Goal: Task Accomplishment & Management: Manage account settings

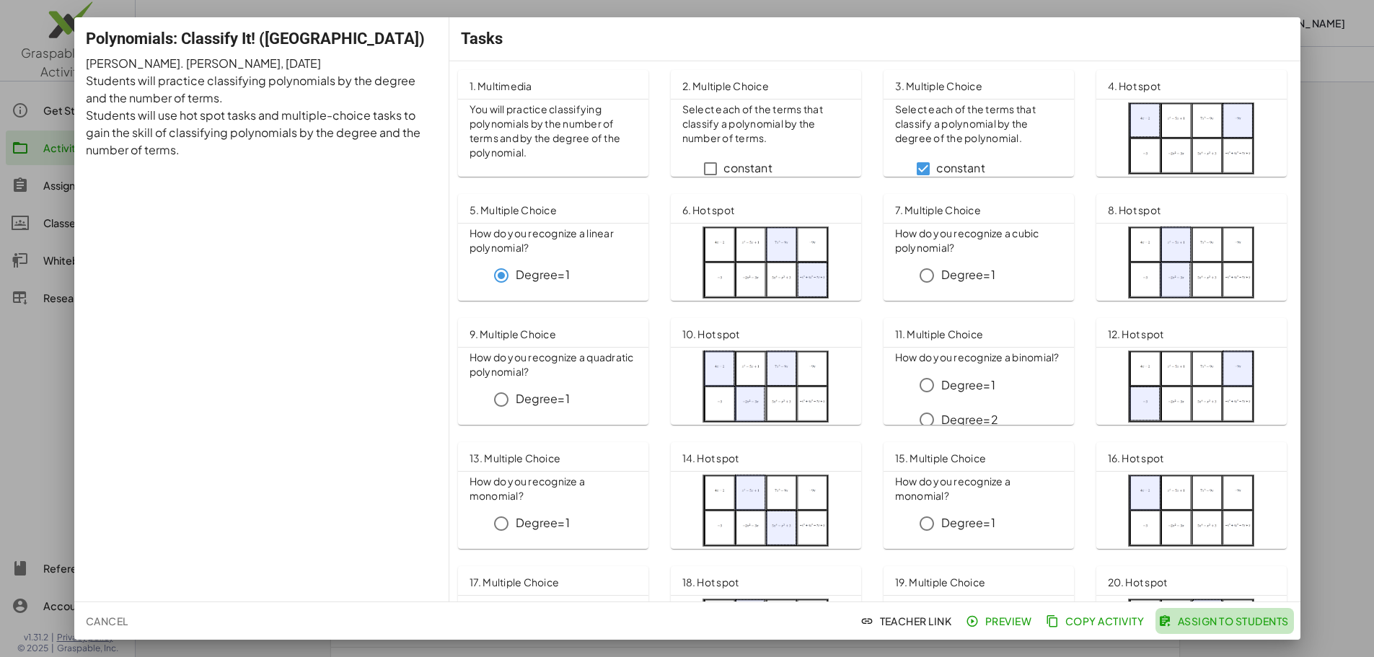
click at [1214, 623] on span "Assign to Students" at bounding box center [1224, 620] width 127 height 13
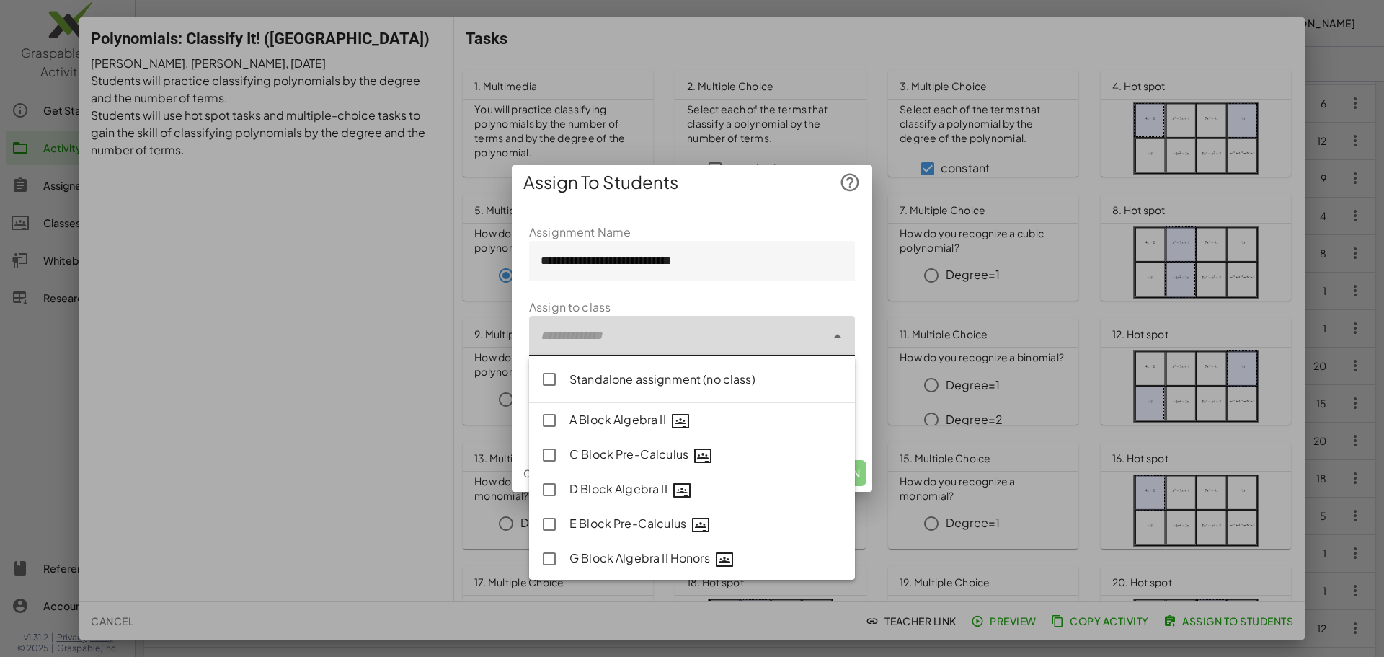
click at [784, 328] on div at bounding box center [677, 336] width 297 height 40
click at [838, 332] on icon at bounding box center [837, 335] width 17 height 17
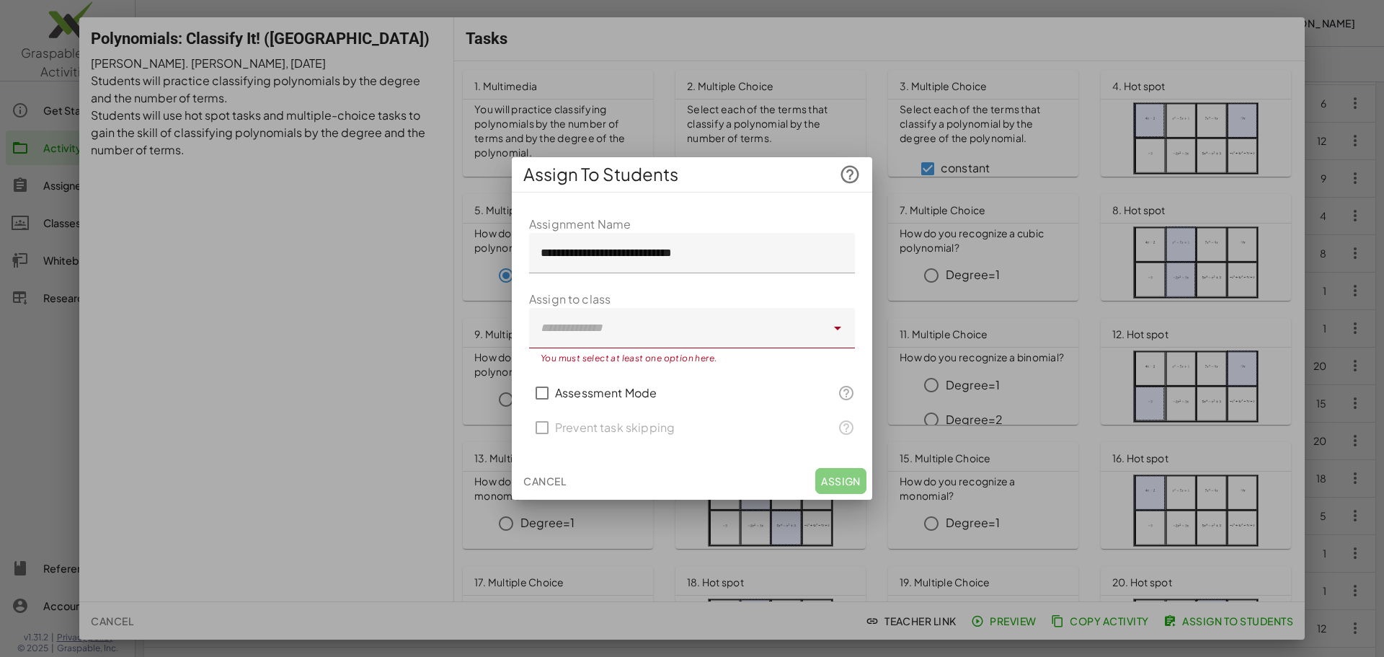
click at [40, 204] on div at bounding box center [692, 328] width 1384 height 657
click at [125, 114] on div at bounding box center [692, 328] width 1384 height 657
click at [852, 172] on icon at bounding box center [850, 175] width 22 height 22
click at [314, 30] on div at bounding box center [692, 328] width 1384 height 657
click at [541, 482] on span "Cancel" at bounding box center [544, 480] width 43 height 13
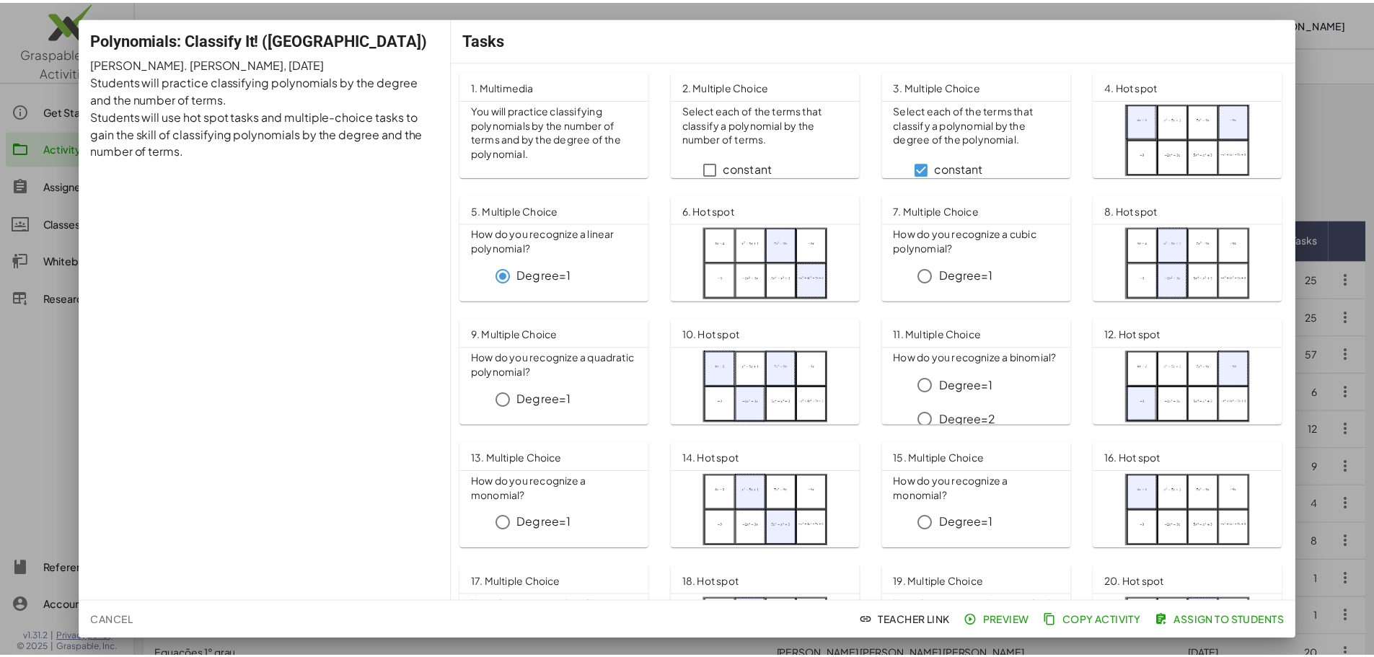
scroll to position [288, 0]
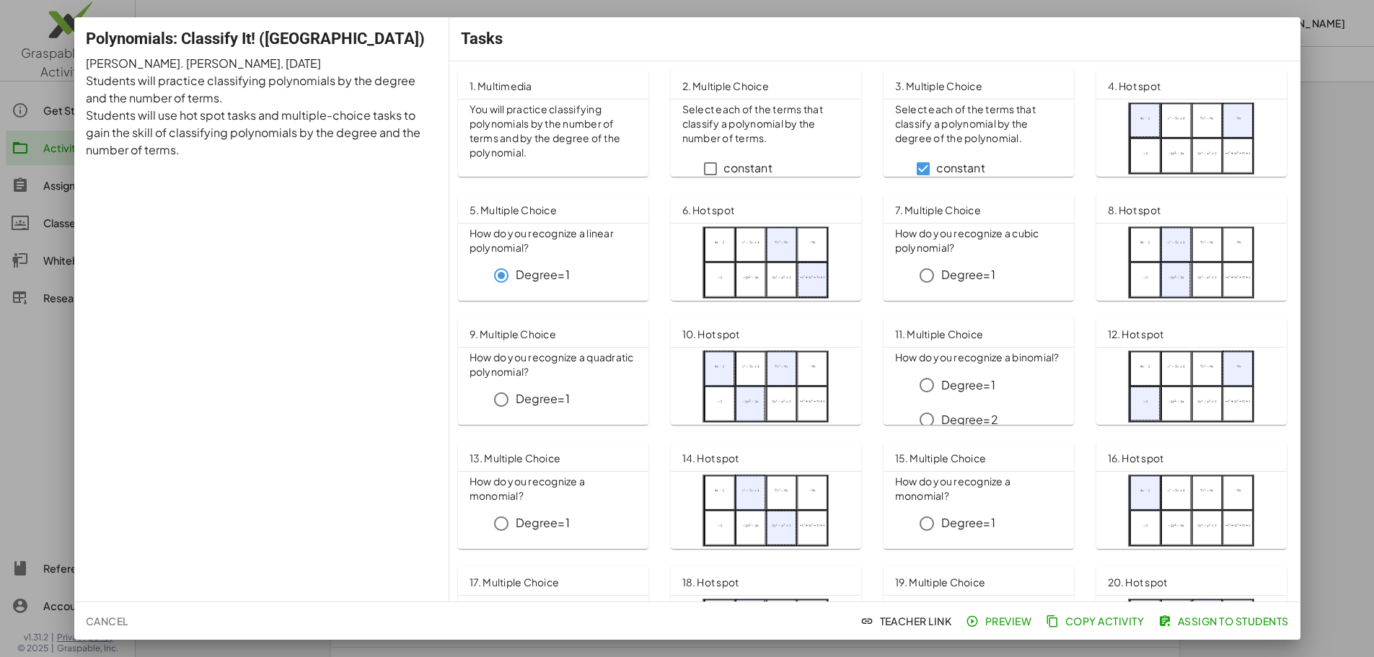
click at [1091, 622] on span "Copy Activity" at bounding box center [1095, 620] width 95 height 13
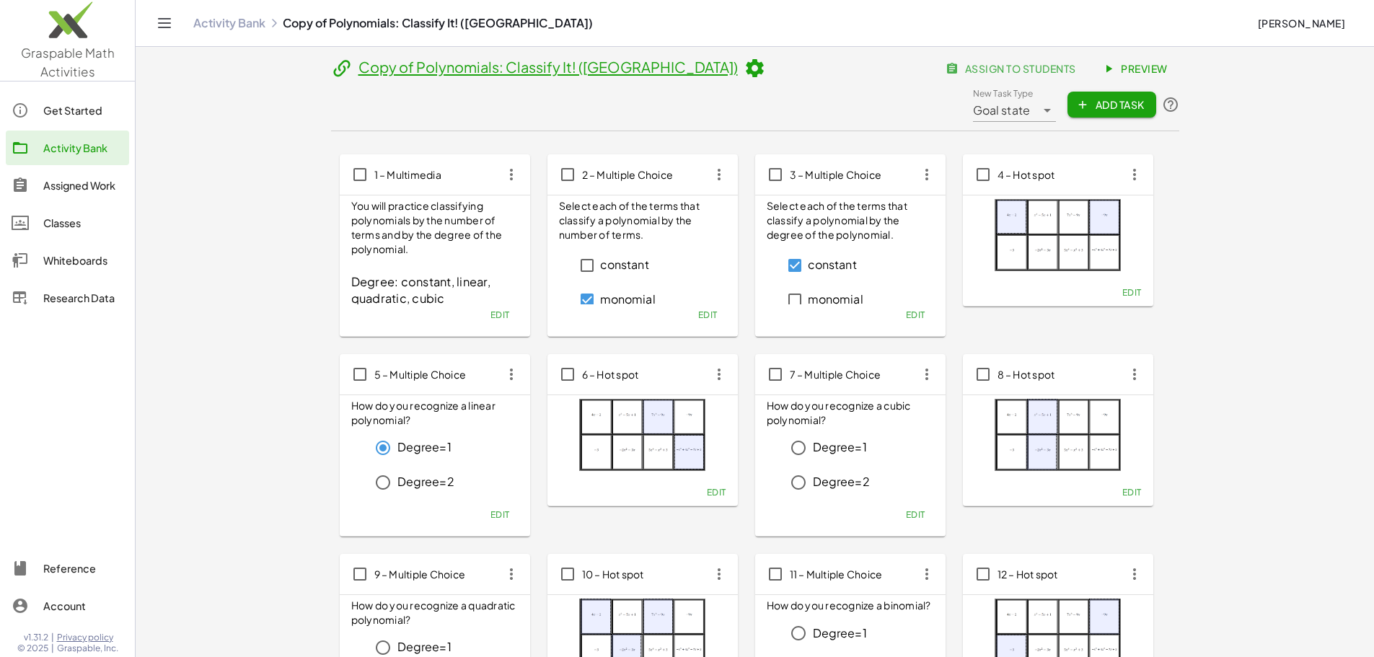
click at [44, 228] on div "Classes" at bounding box center [83, 222] width 80 height 17
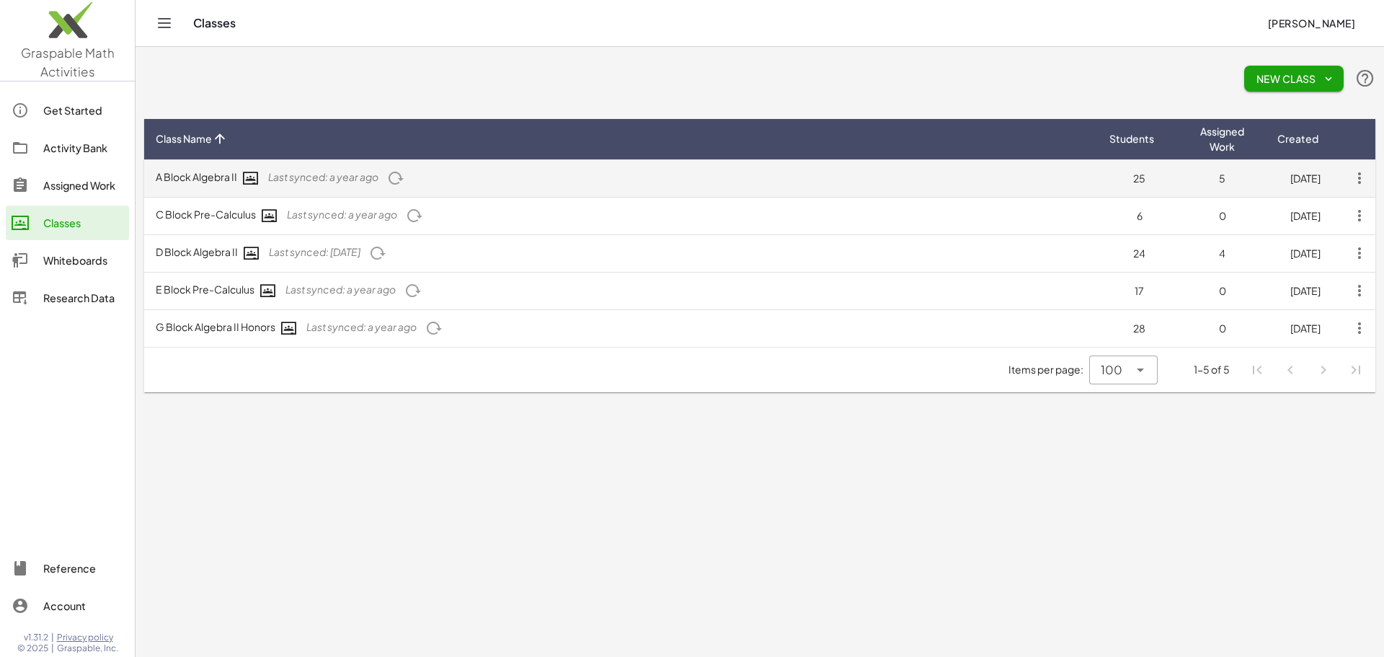
click at [1361, 173] on icon "button" at bounding box center [1360, 178] width 26 height 26
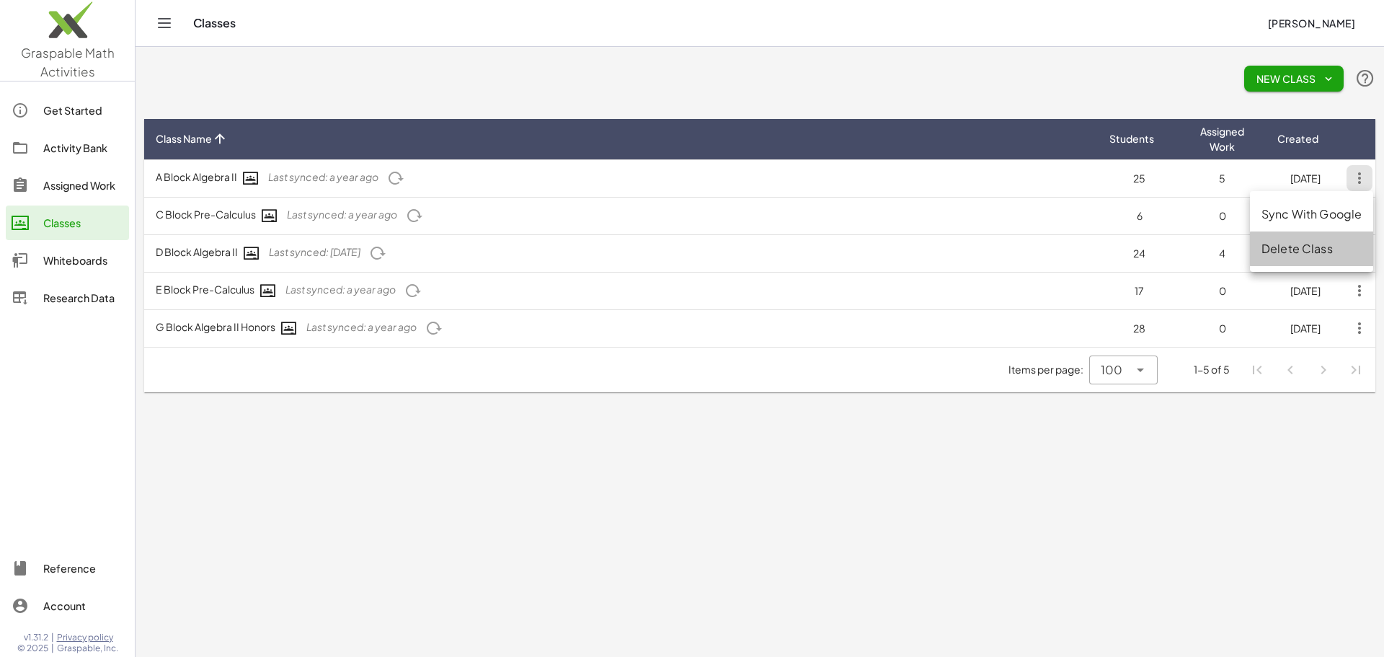
click at [1330, 252] on div "Delete Class" at bounding box center [1312, 248] width 100 height 17
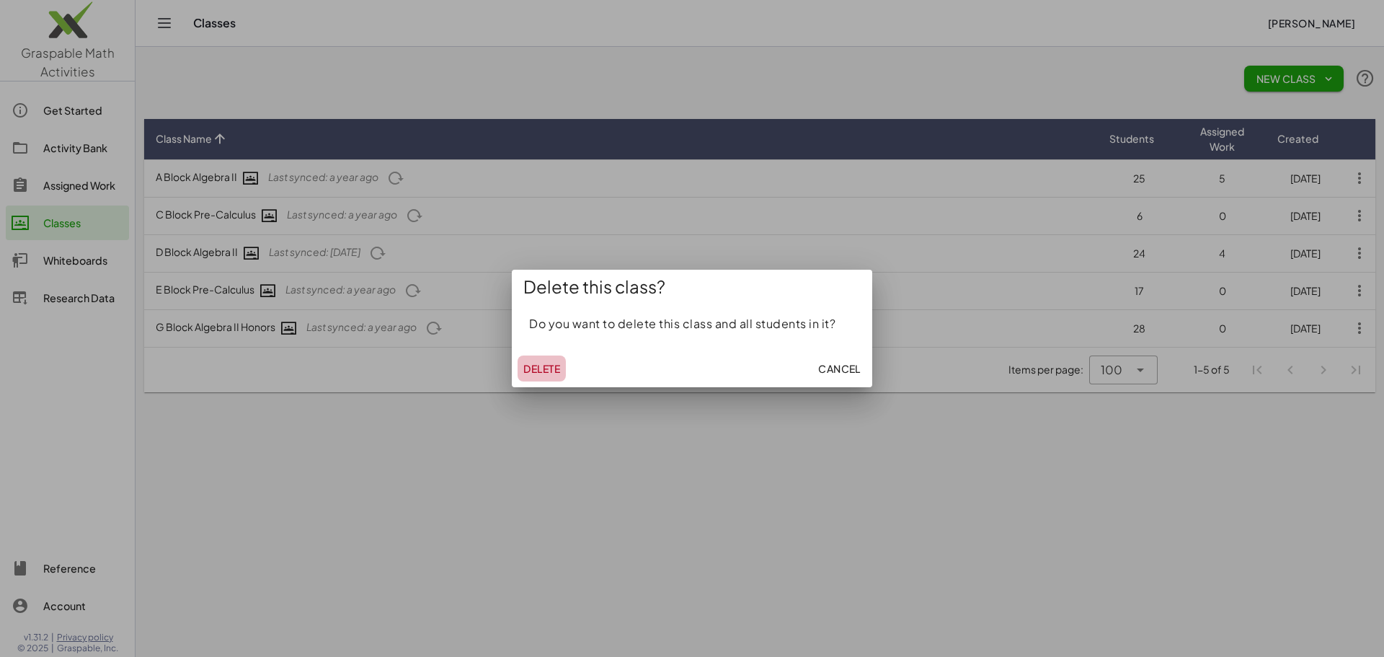
click at [526, 363] on span "Delete" at bounding box center [541, 368] width 37 height 13
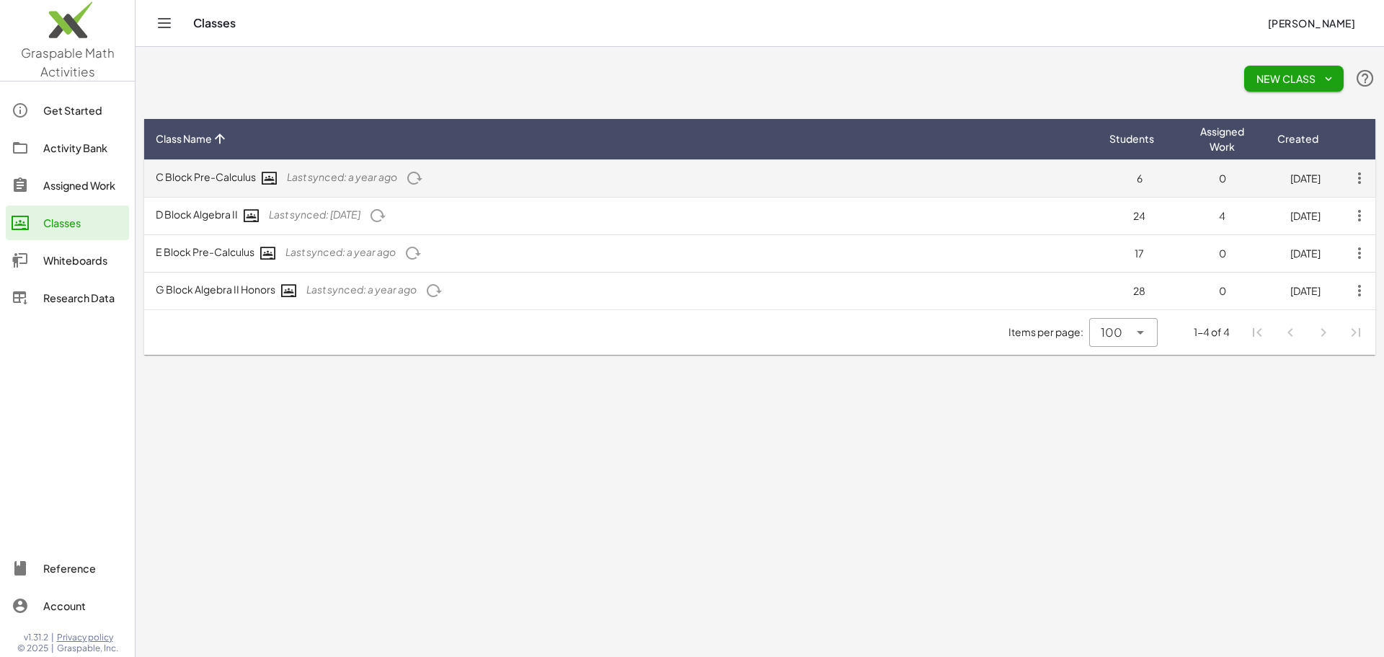
click at [1359, 175] on icon "button" at bounding box center [1360, 178] width 26 height 26
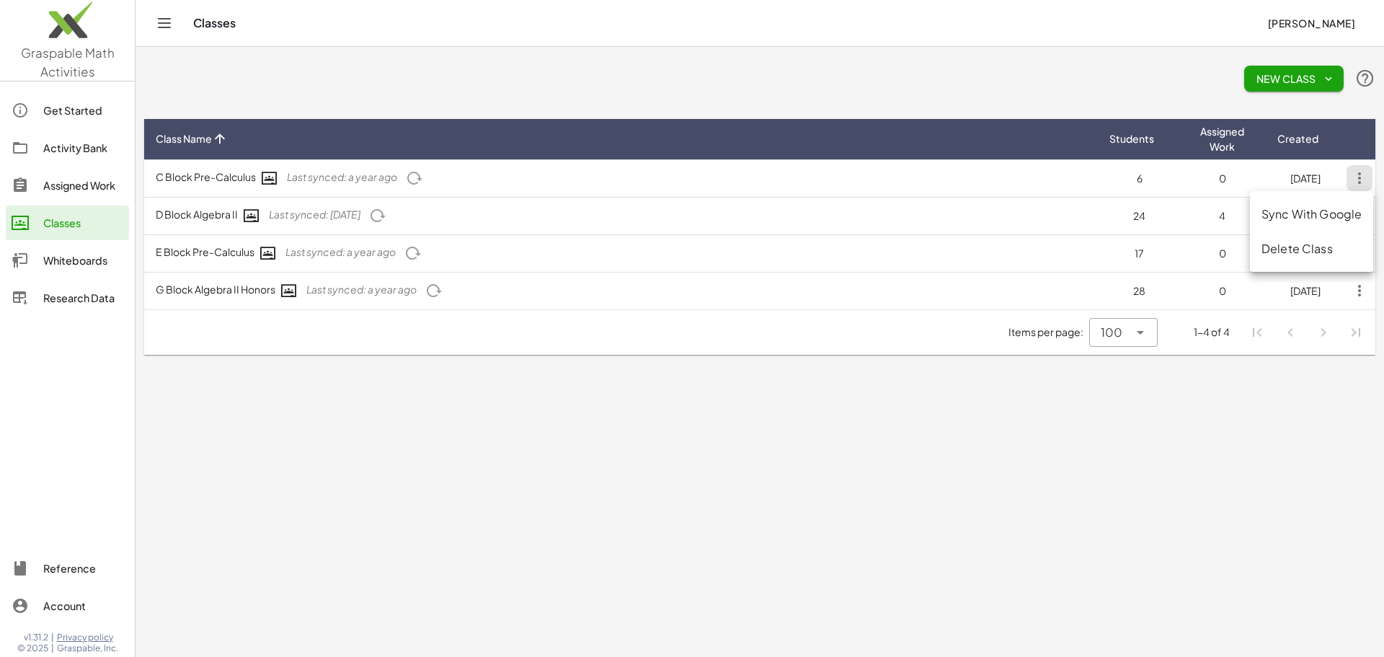
click at [1288, 249] on div "Delete Class" at bounding box center [1312, 248] width 100 height 17
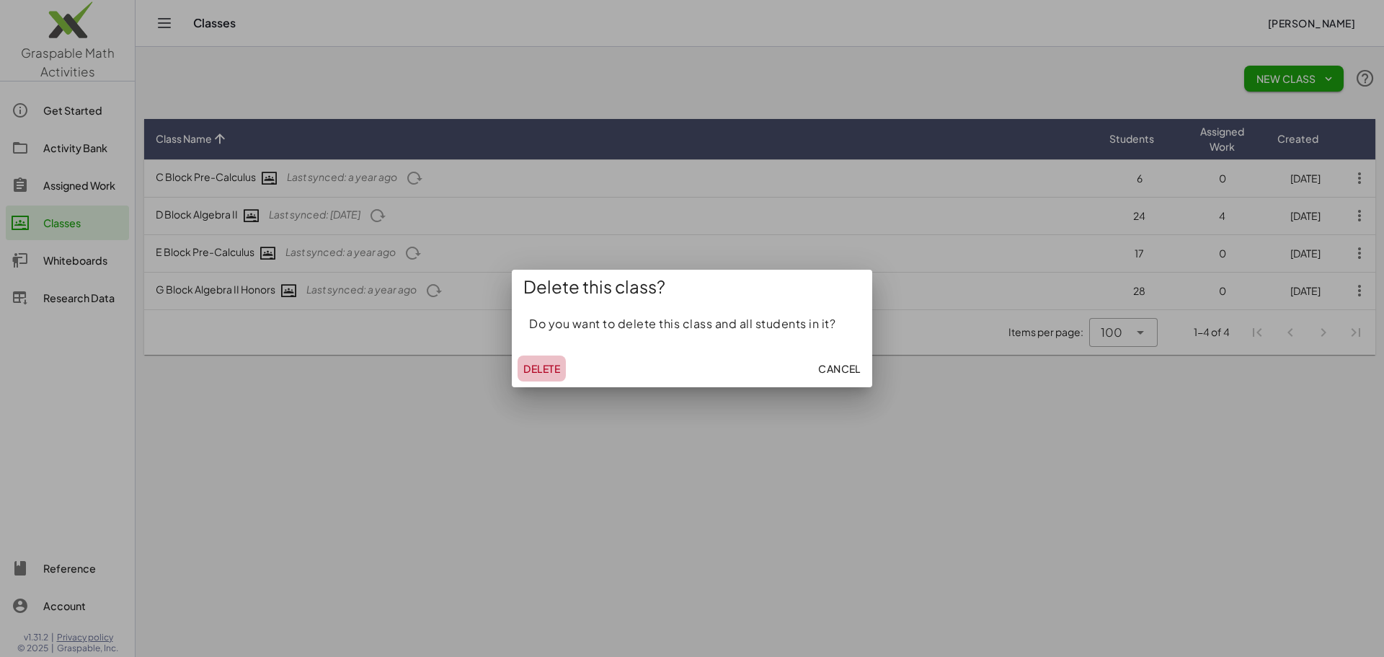
click at [531, 366] on span "Delete" at bounding box center [541, 368] width 37 height 13
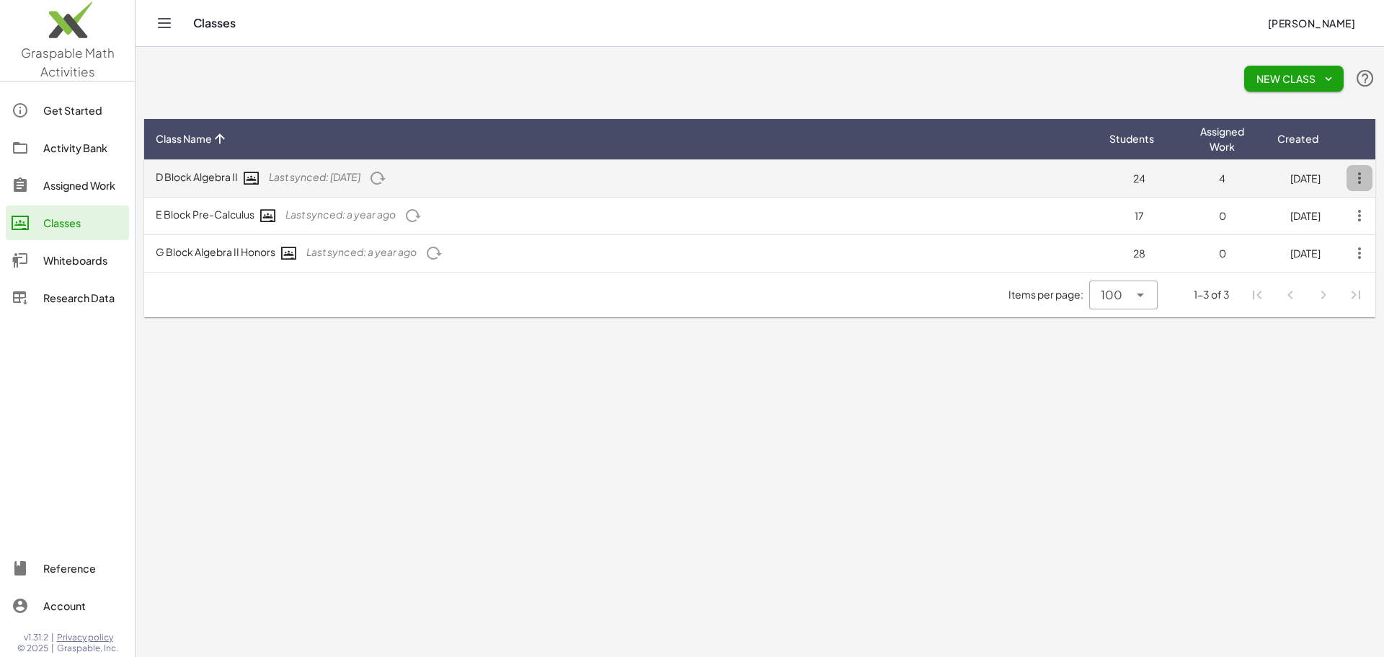
click at [1359, 172] on icon "button" at bounding box center [1360, 178] width 26 height 26
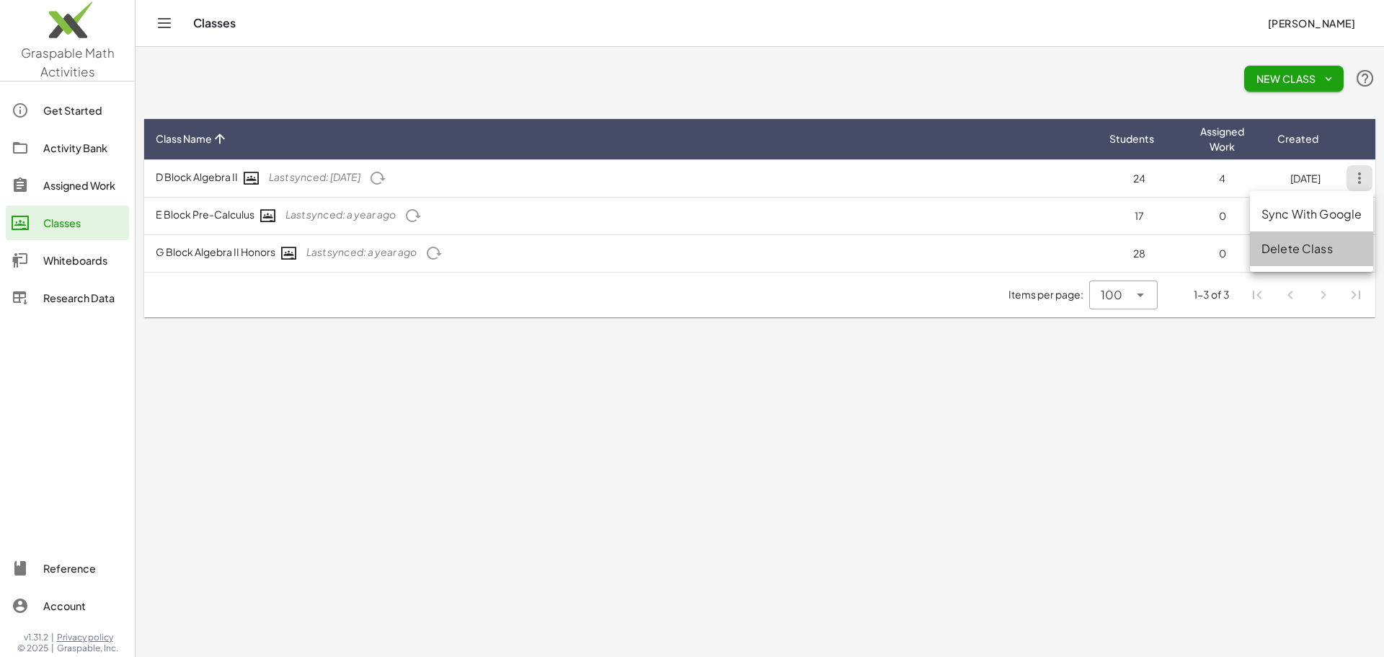
click at [1303, 247] on div "Delete Class" at bounding box center [1312, 248] width 100 height 17
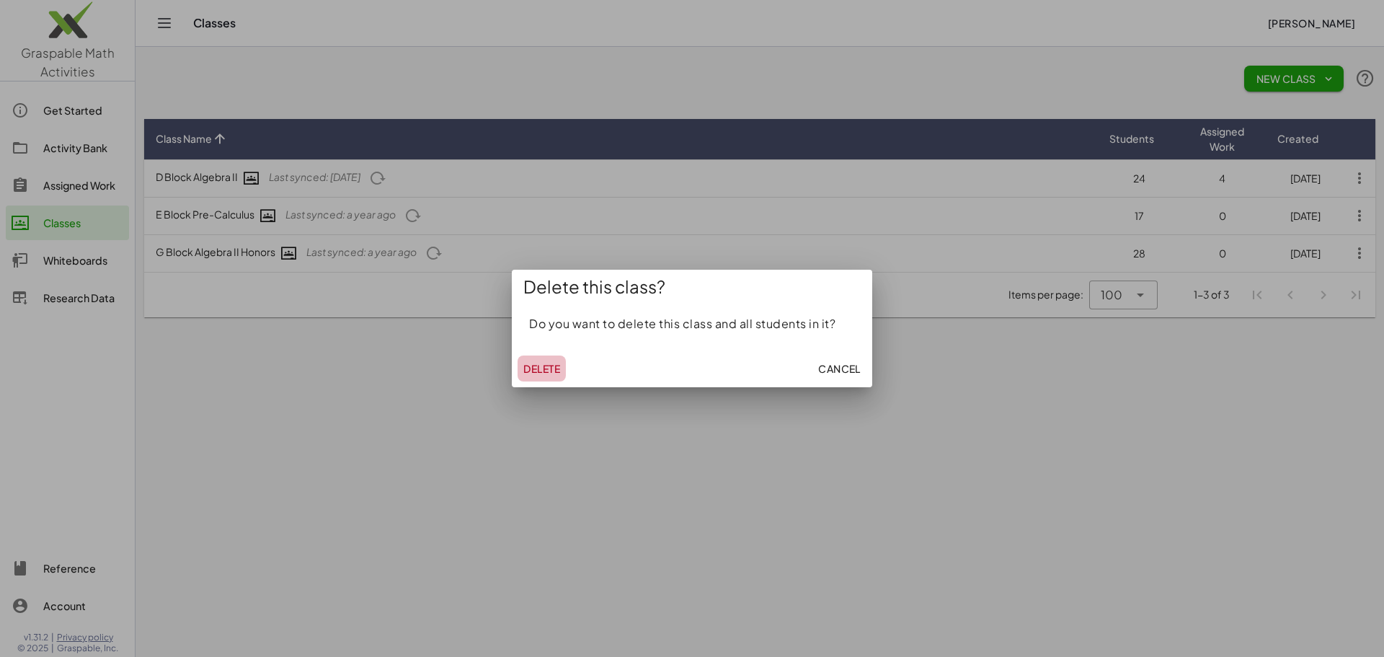
click at [545, 365] on span "Delete" at bounding box center [541, 368] width 37 height 13
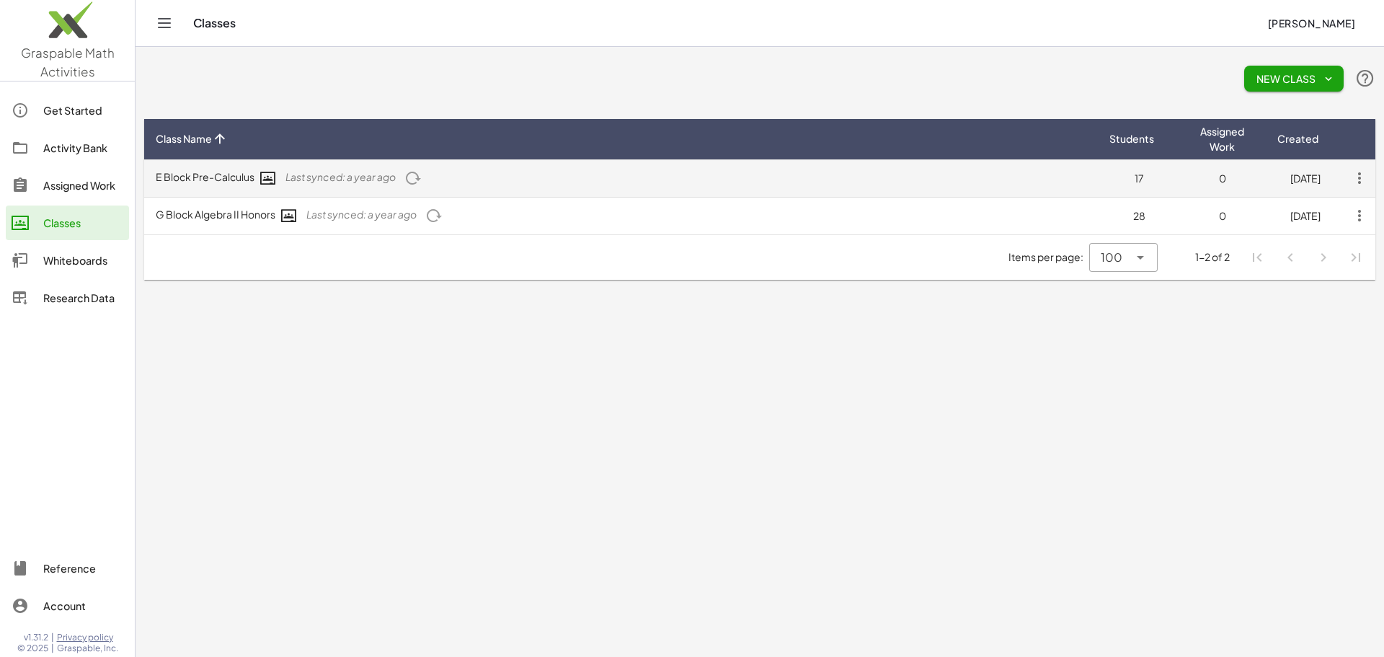
click at [1356, 176] on icon "button" at bounding box center [1360, 178] width 26 height 26
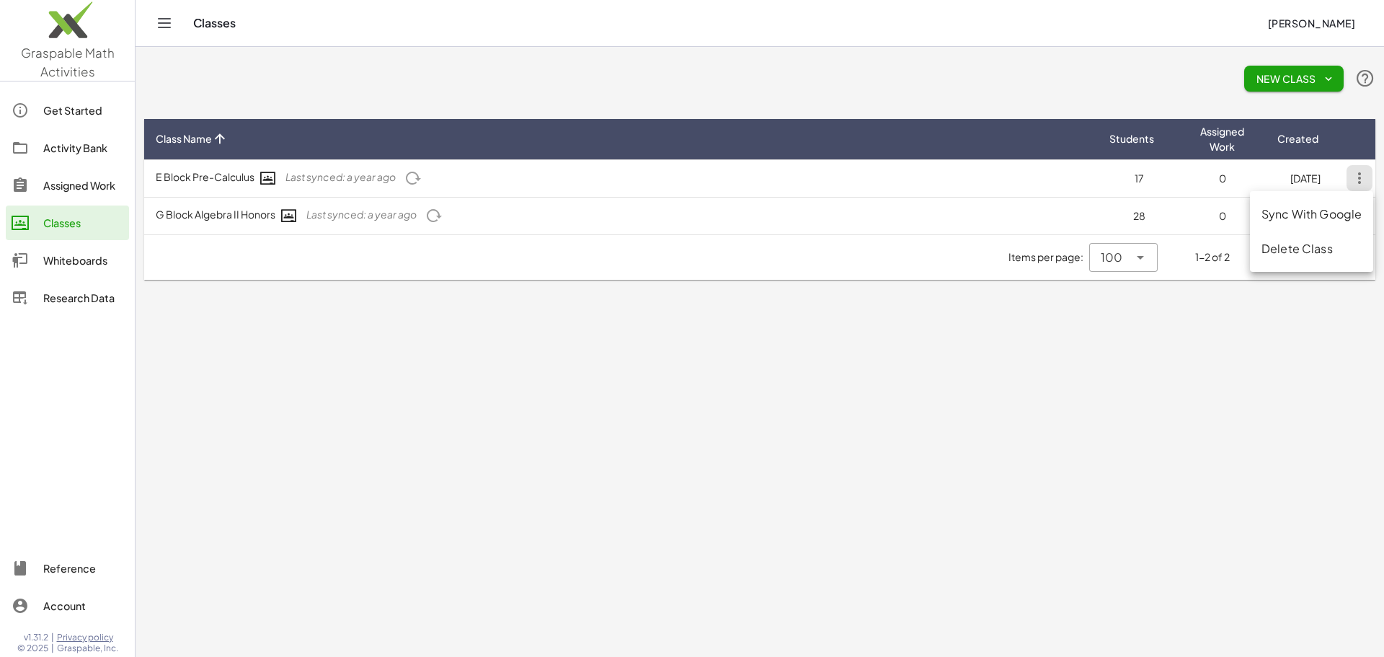
click at [1309, 244] on div "Delete Class" at bounding box center [1312, 248] width 100 height 17
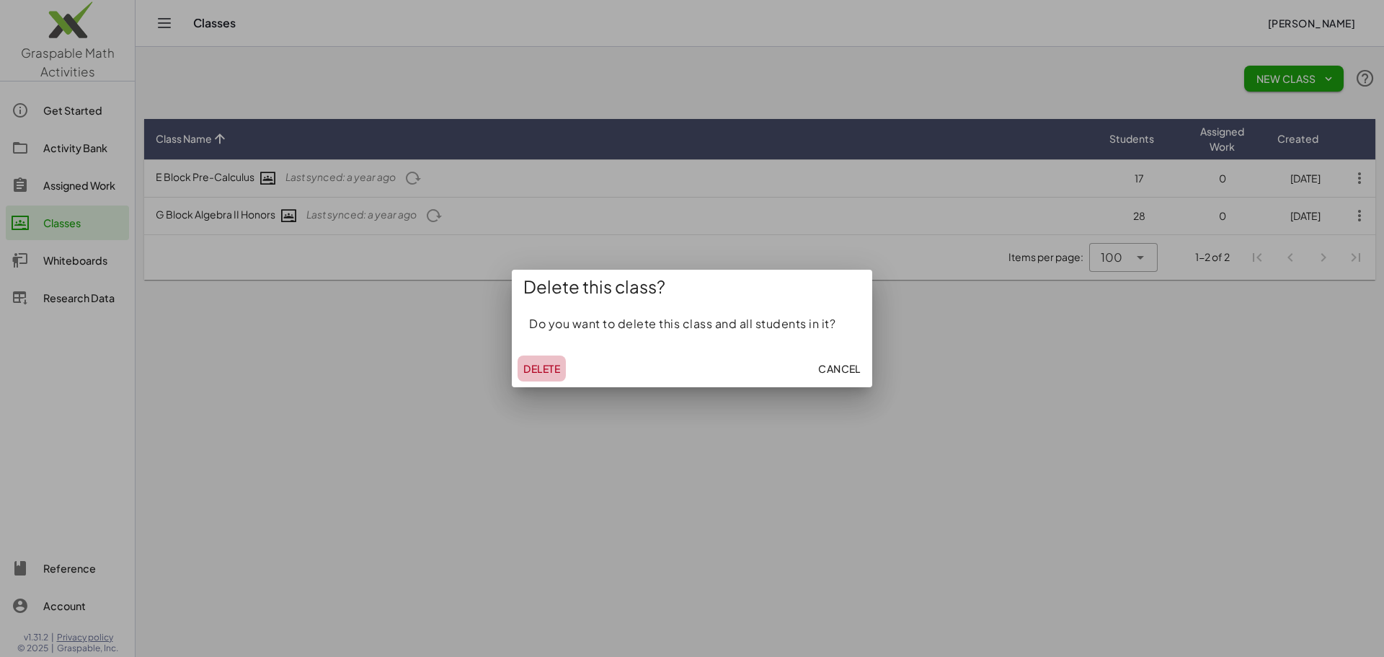
click at [553, 365] on span "Delete" at bounding box center [541, 368] width 37 height 13
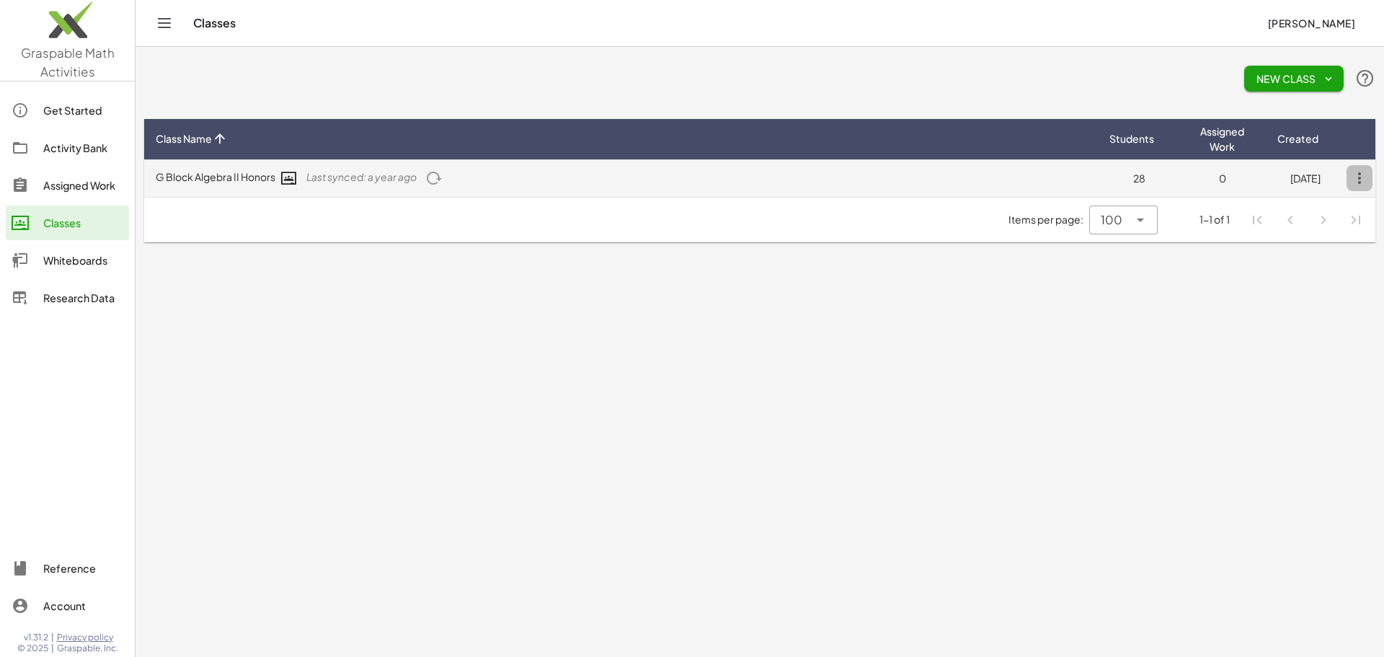
click at [1359, 174] on icon "button" at bounding box center [1360, 178] width 26 height 26
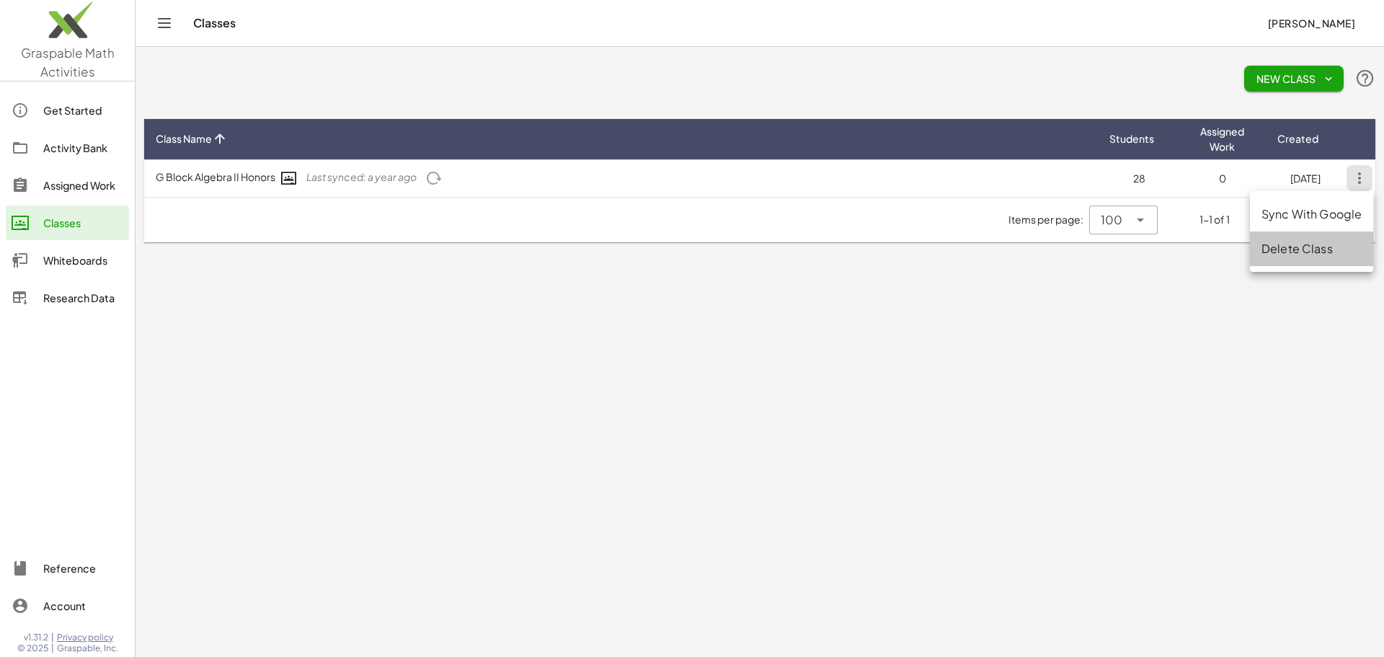
click at [1291, 247] on div "Delete Class" at bounding box center [1312, 248] width 100 height 17
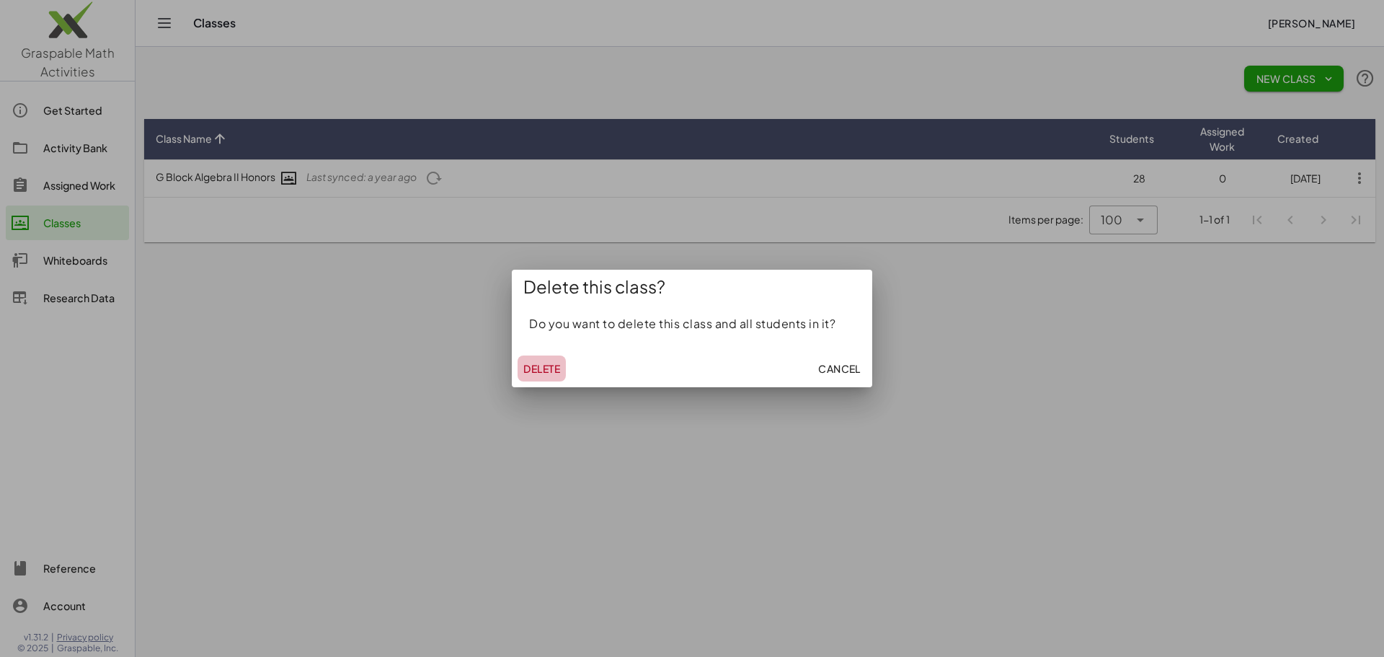
click at [535, 364] on span "Delete" at bounding box center [541, 368] width 37 height 13
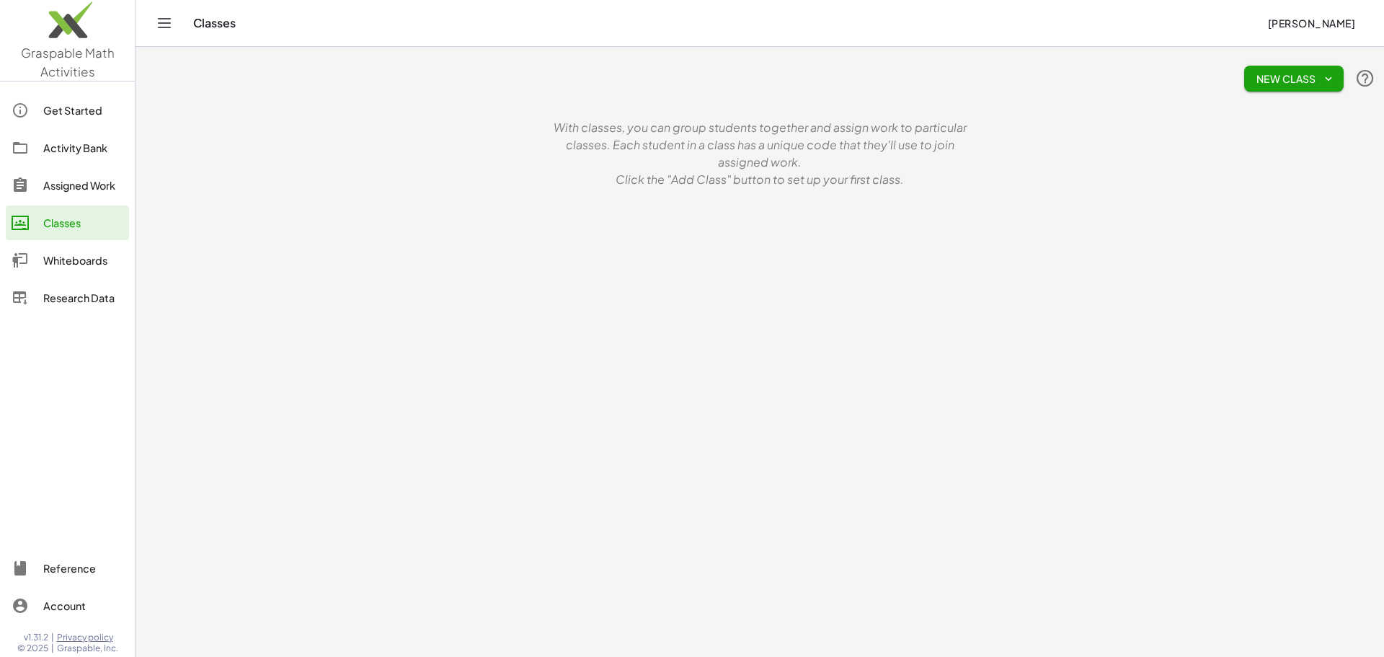
click at [1327, 71] on button "New Class" at bounding box center [1295, 79] width 100 height 26
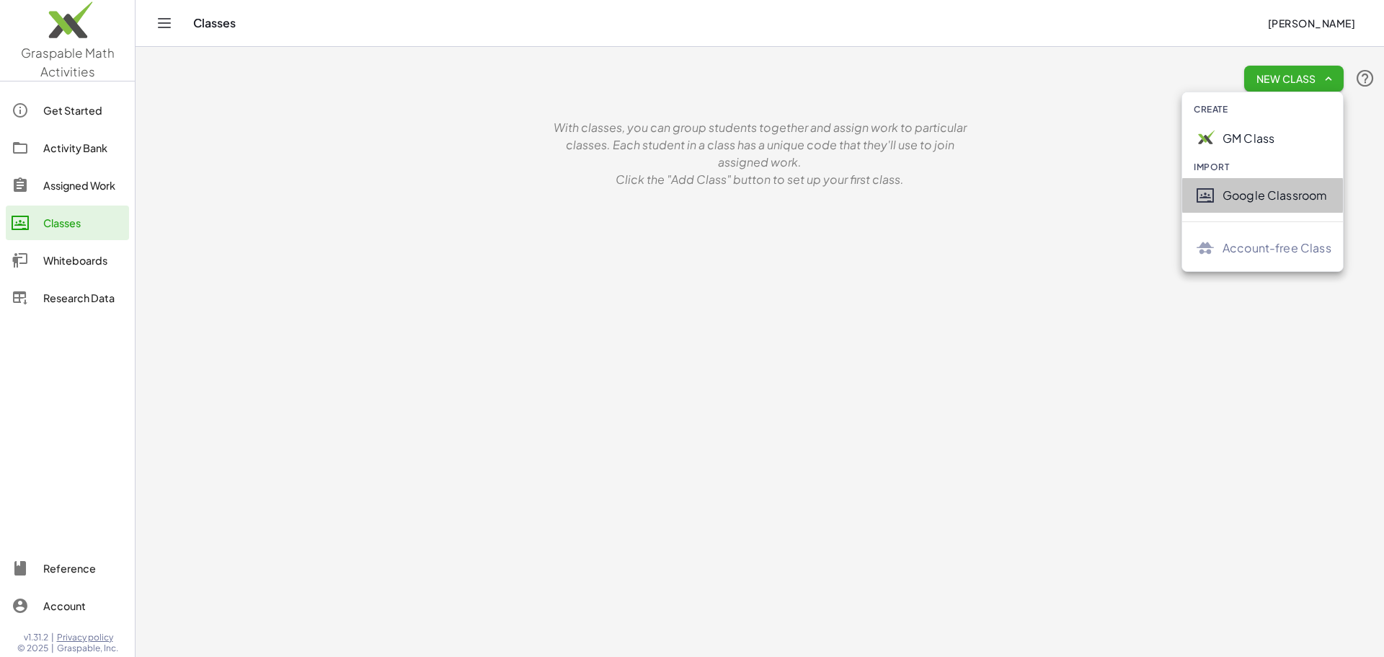
click at [1250, 195] on div "Google Classroom" at bounding box center [1277, 195] width 109 height 17
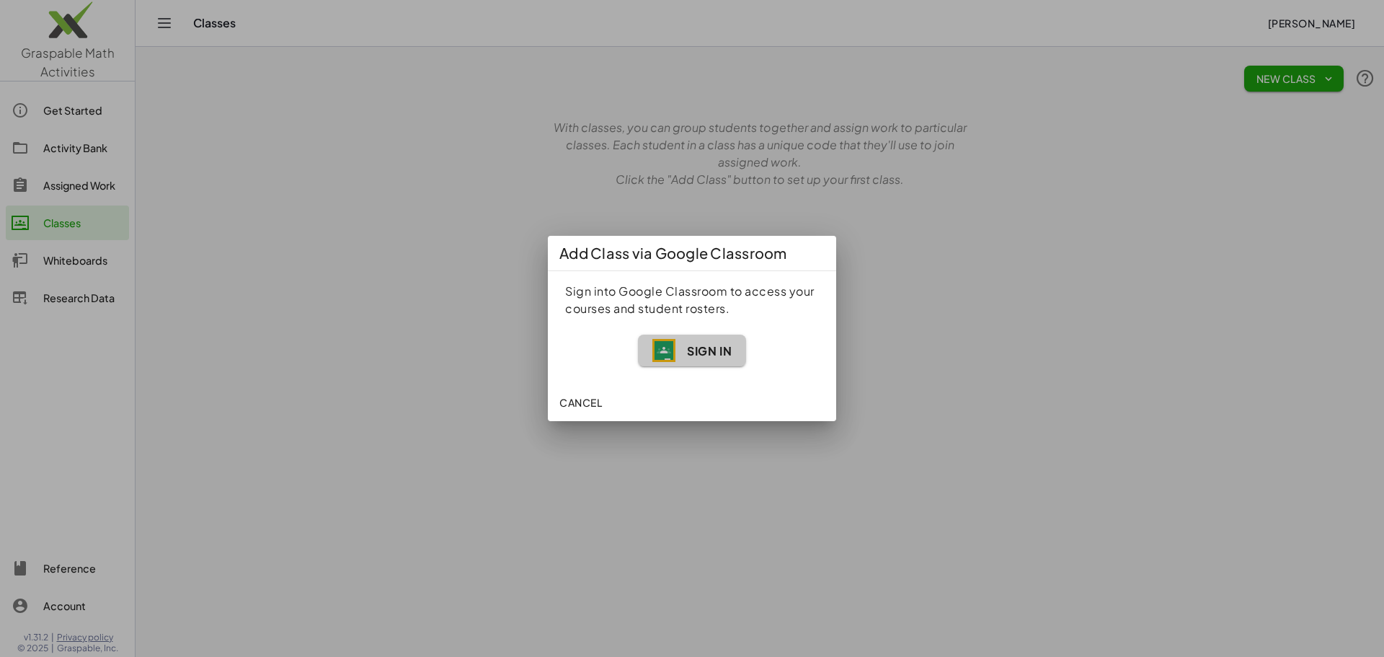
click at [703, 350] on span "Sign In" at bounding box center [709, 350] width 45 height 15
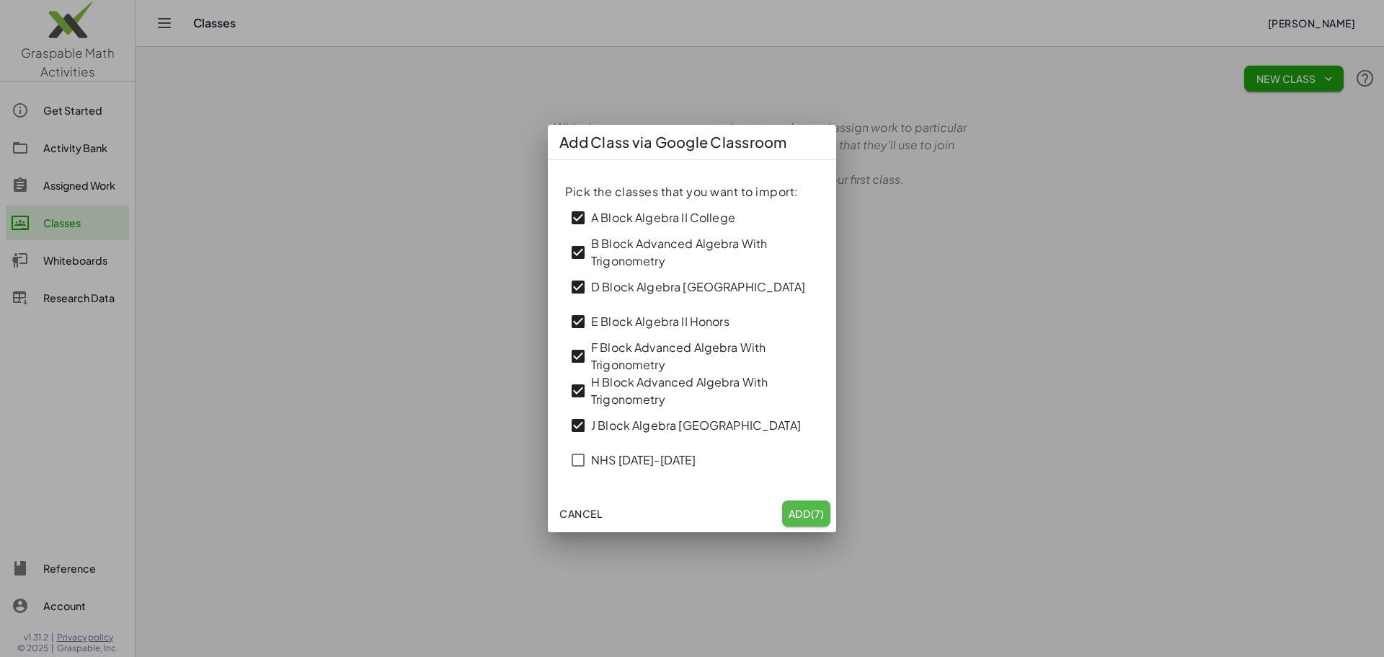
click at [804, 509] on span "Add (7)" at bounding box center [806, 513] width 37 height 13
